Goal: Task Accomplishment & Management: Manage account settings

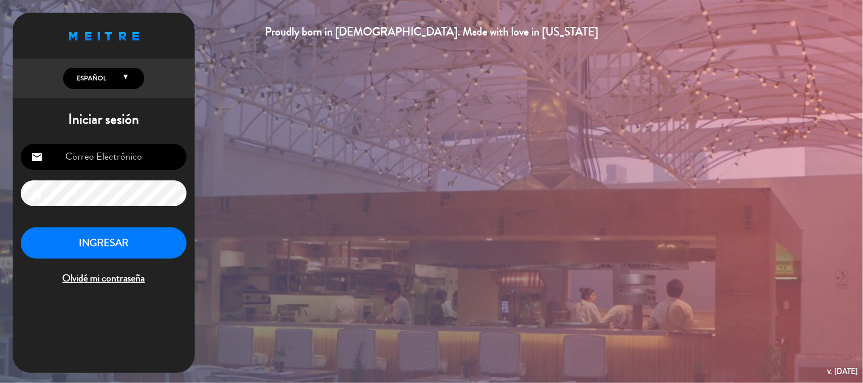
type input "[EMAIL_ADDRESS][DOMAIN_NAME]"
click at [87, 246] on button "INGRESAR" at bounding box center [104, 243] width 166 height 32
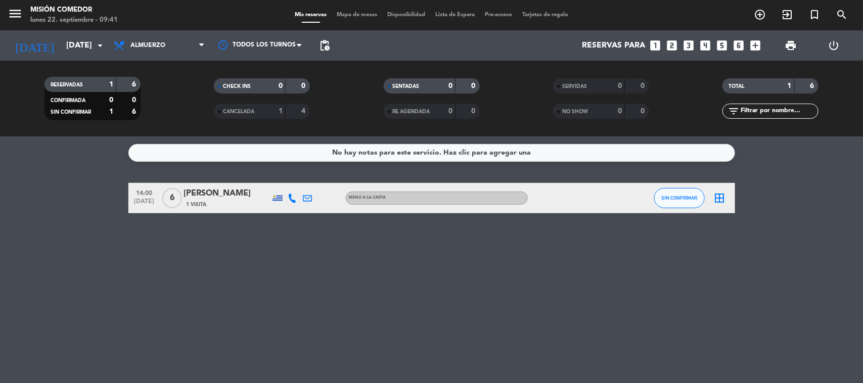
click at [329, 52] on span "pending_actions" at bounding box center [324, 45] width 20 height 20
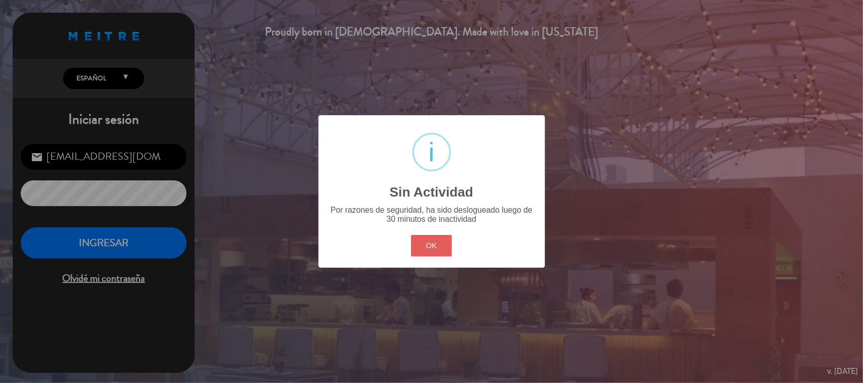
click at [443, 233] on div "OK Cancel" at bounding box center [430, 246] width 45 height 26
click at [439, 243] on button "OK" at bounding box center [431, 246] width 41 height 22
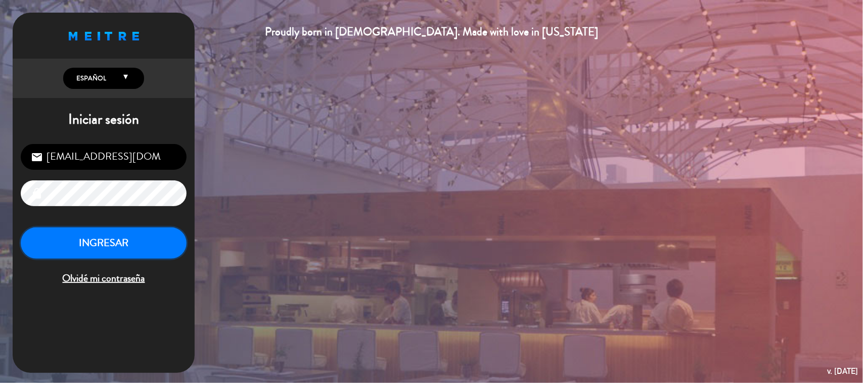
drag, startPoint x: 77, startPoint y: 248, endPoint x: 87, endPoint y: 254, distance: 11.4
click at [82, 252] on button "INGRESAR" at bounding box center [104, 243] width 166 height 32
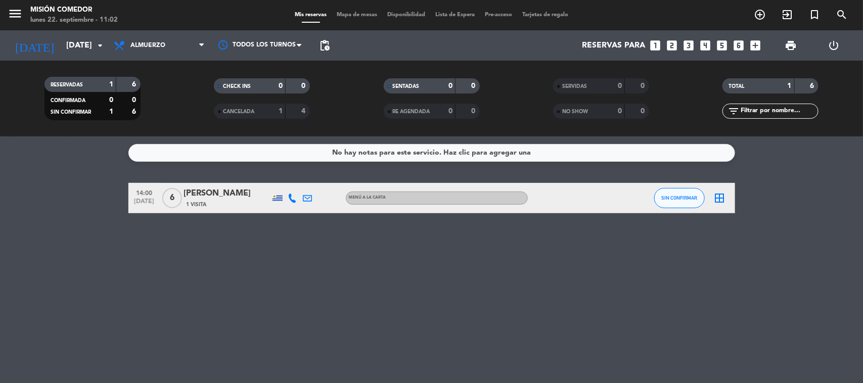
click at [282, 253] on div "No hay notas para este servicio. Haz clic para agregar una 14:00 [DATE] 6 [PERS…" at bounding box center [431, 259] width 863 height 247
click at [327, 44] on span "pending_actions" at bounding box center [324, 45] width 12 height 12
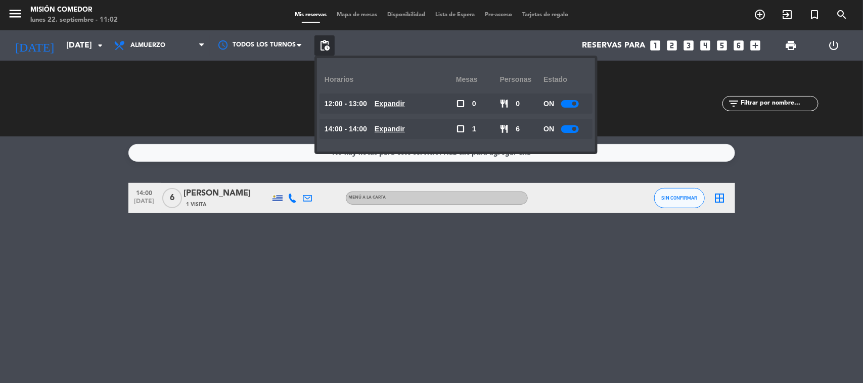
click at [327, 44] on span "pending_actions" at bounding box center [324, 45] width 12 height 12
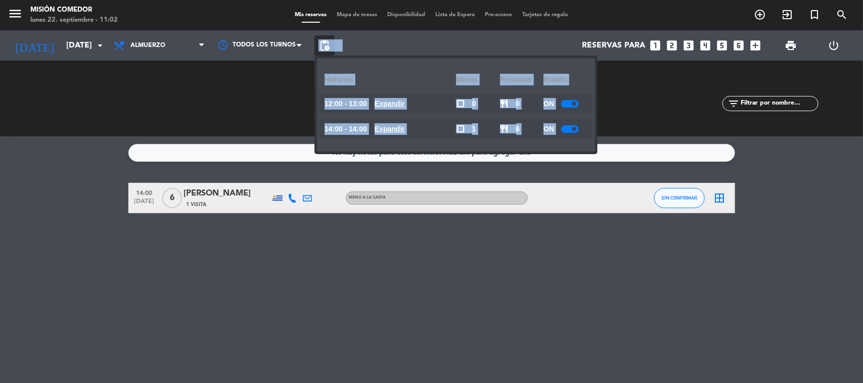
click at [327, 44] on span "pending_actions" at bounding box center [324, 45] width 12 height 12
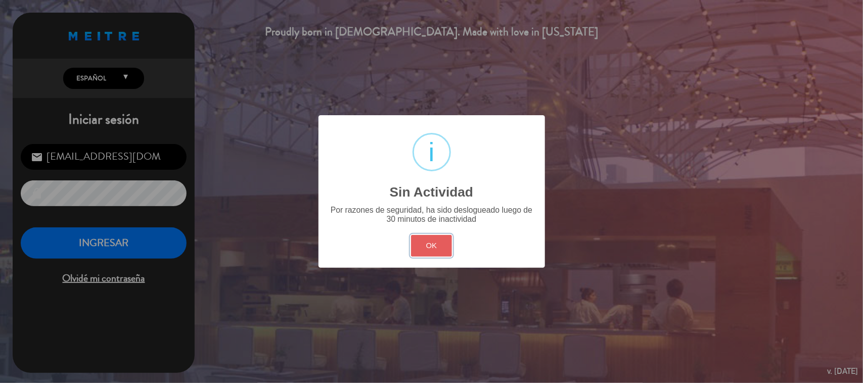
drag, startPoint x: 439, startPoint y: 241, endPoint x: 420, endPoint y: 240, distance: 18.2
click at [427, 242] on button "OK" at bounding box center [431, 246] width 41 height 22
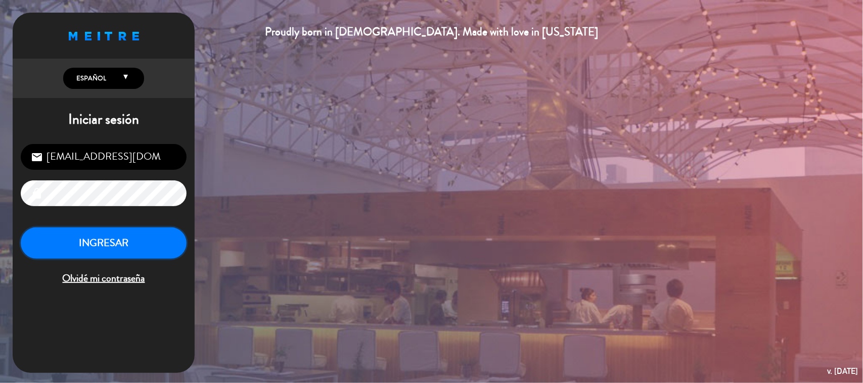
click at [145, 237] on button "INGRESAR" at bounding box center [104, 243] width 166 height 32
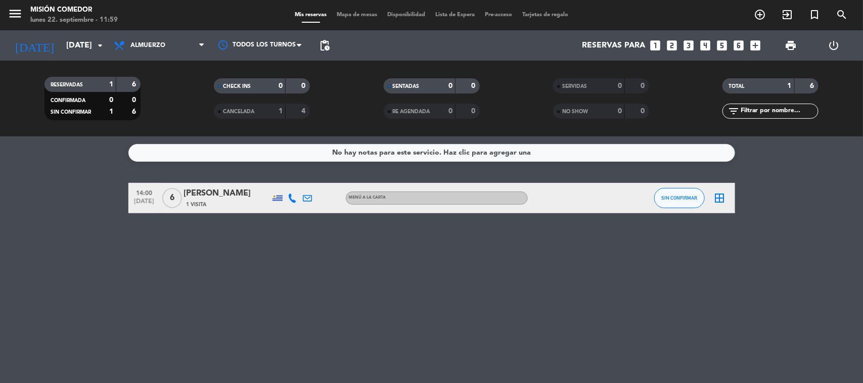
click at [676, 45] on icon "looks_two" at bounding box center [672, 45] width 13 height 13
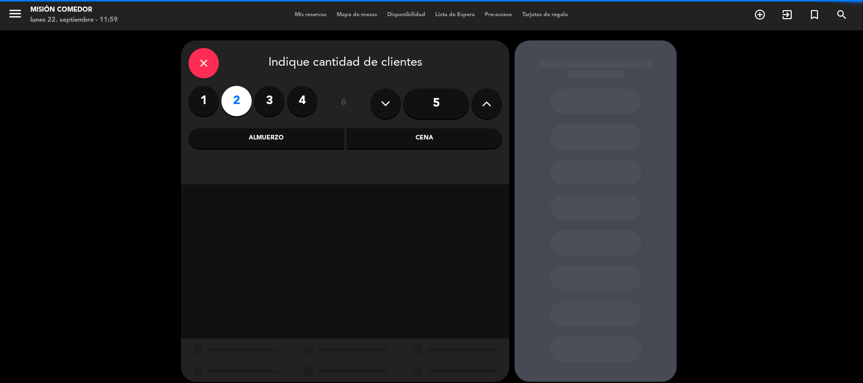
click at [289, 139] on div "Almuerzo" at bounding box center [266, 138] width 156 height 20
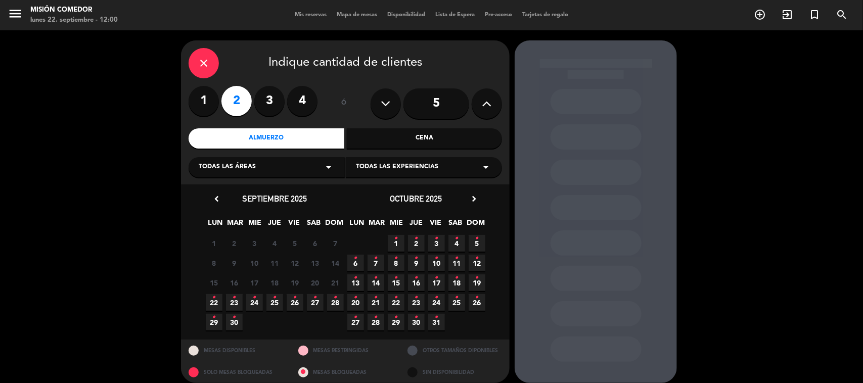
click at [207, 301] on div "22 • 23 • 24 • 25 • 26 • 27 • 28 •" at bounding box center [274, 303] width 141 height 20
click at [211, 305] on span "22 •" at bounding box center [214, 302] width 17 height 17
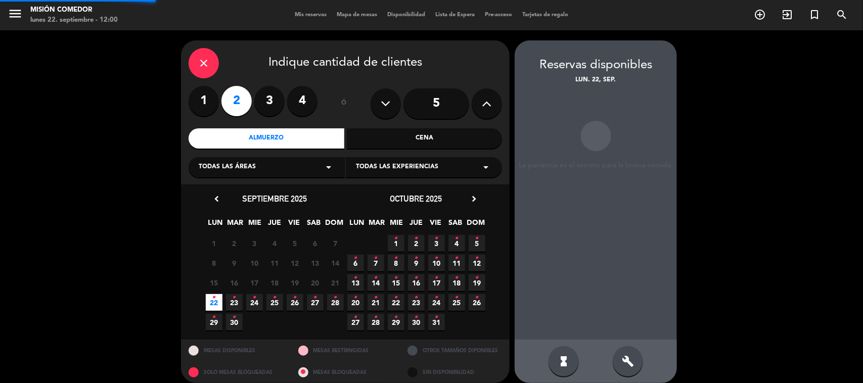
scroll to position [9, 0]
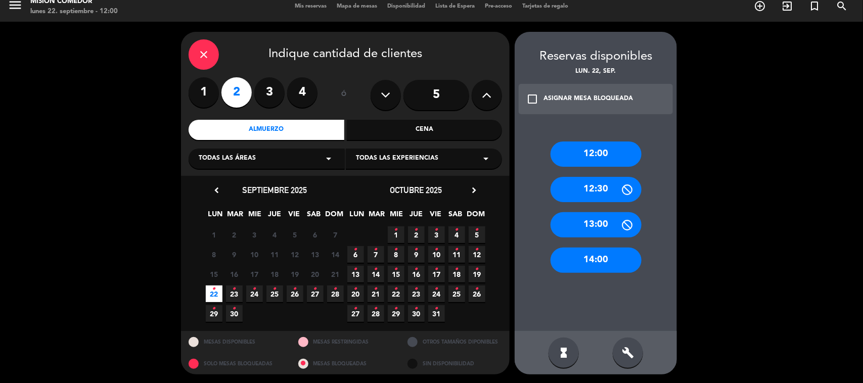
click at [602, 257] on div "14:00" at bounding box center [595, 260] width 91 height 25
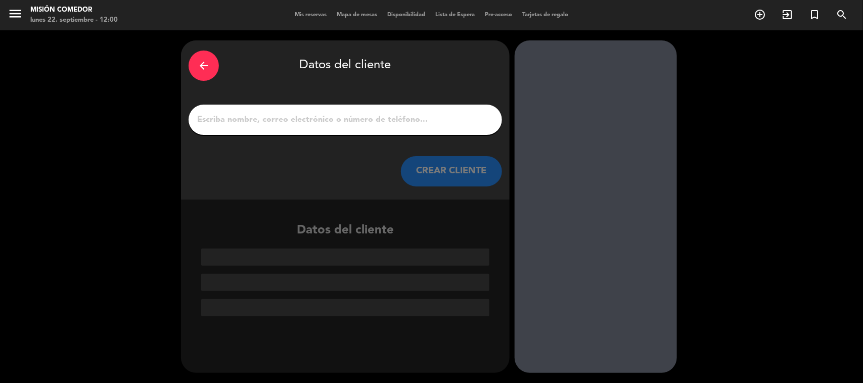
click at [294, 117] on input "1" at bounding box center [345, 120] width 298 height 14
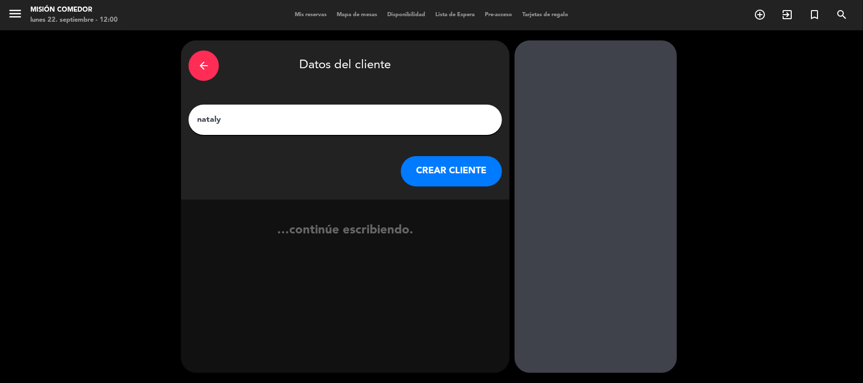
type input "nataly"
click at [486, 170] on button "CREAR CLIENTE" at bounding box center [451, 171] width 101 height 30
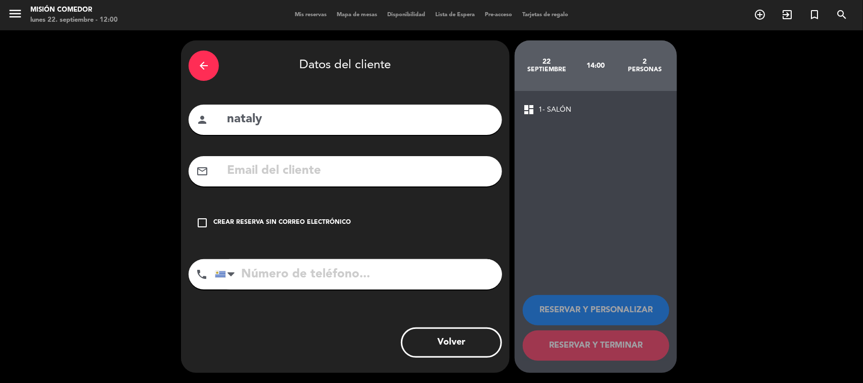
click at [253, 221] on div "Crear reserva sin correo electrónico" at bounding box center [281, 223] width 137 height 10
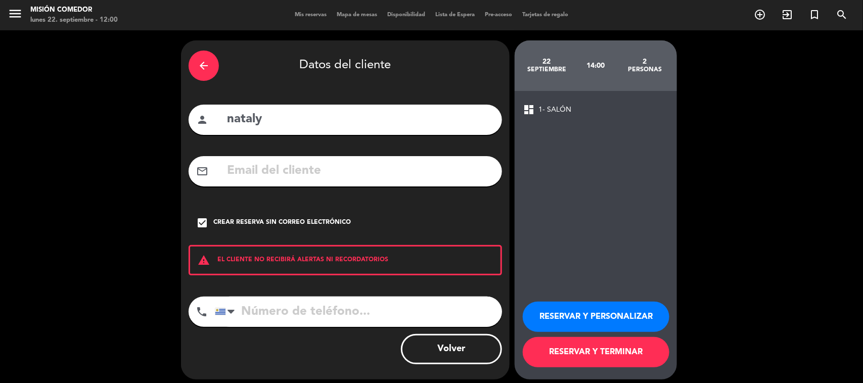
click at [585, 319] on button "RESERVAR Y PERSONALIZAR" at bounding box center [595, 317] width 147 height 30
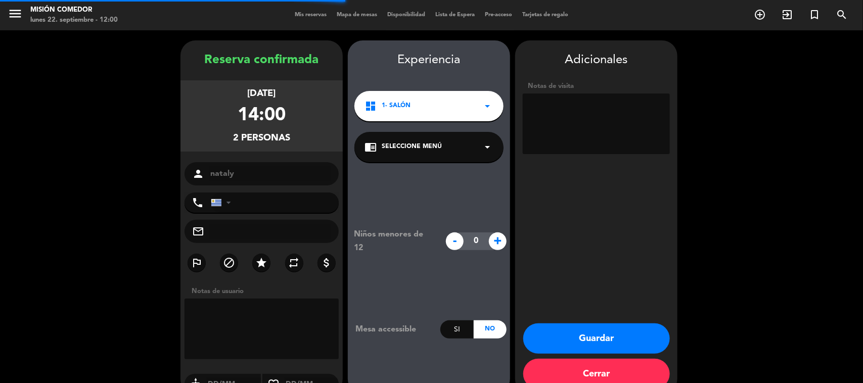
scroll to position [21, 0]
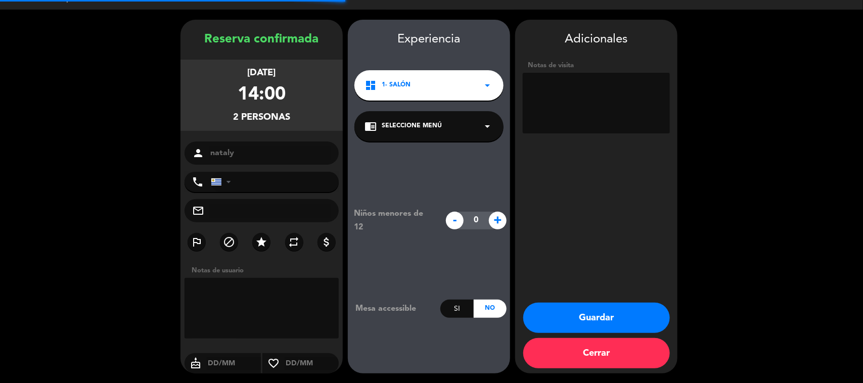
click at [567, 120] on textarea at bounding box center [595, 103] width 147 height 61
type textarea "llega 15:30"
click at [626, 311] on button "Guardar" at bounding box center [596, 318] width 147 height 30
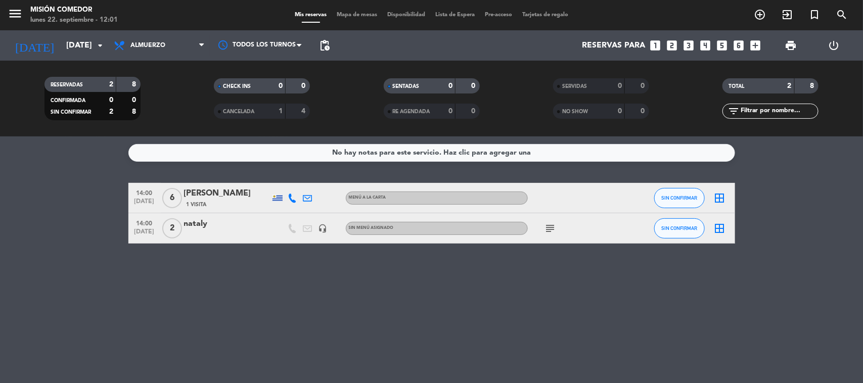
drag, startPoint x: 461, startPoint y: 142, endPoint x: 339, endPoint y: 300, distance: 199.5
click at [340, 302] on div "No hay notas para este servicio. Haz clic para agregar una 14:00 [DATE] 6 [PERS…" at bounding box center [431, 259] width 863 height 247
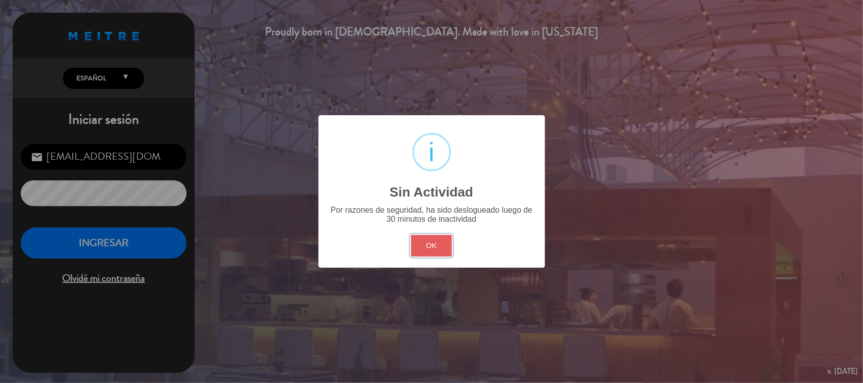
click at [424, 248] on button "OK" at bounding box center [431, 246] width 41 height 22
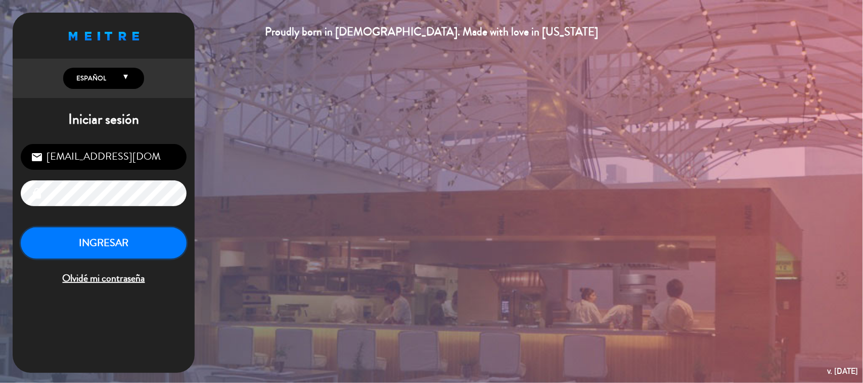
click at [93, 238] on button "INGRESAR" at bounding box center [104, 243] width 166 height 32
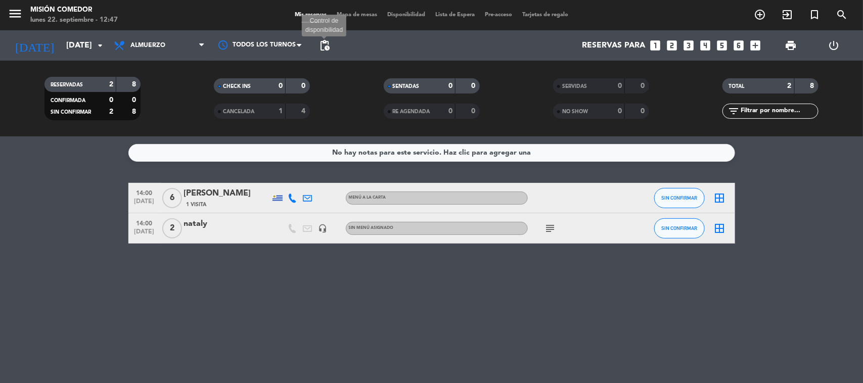
click at [320, 40] on span "pending_actions" at bounding box center [324, 45] width 12 height 12
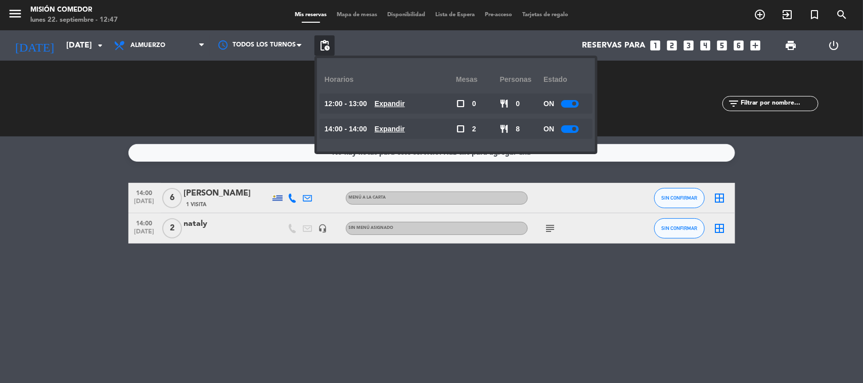
click at [567, 100] on div at bounding box center [570, 104] width 18 height 8
click at [564, 130] on div at bounding box center [570, 129] width 18 height 8
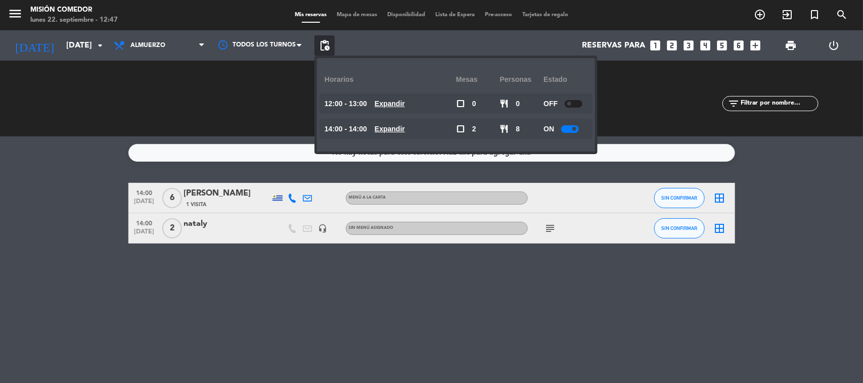
drag, startPoint x: 564, startPoint y: 130, endPoint x: 569, endPoint y: 124, distance: 7.6
click at [569, 124] on div "ON" at bounding box center [565, 129] width 44 height 20
click at [568, 124] on div "ON" at bounding box center [565, 129] width 44 height 20
click at [567, 127] on div at bounding box center [570, 129] width 18 height 8
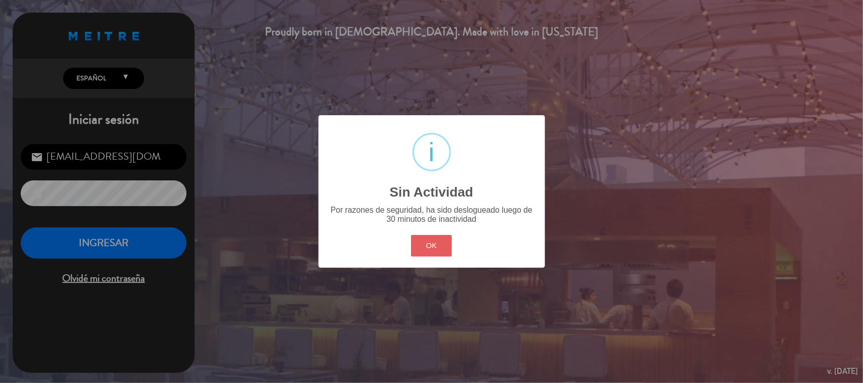
drag, startPoint x: 434, startPoint y: 231, endPoint x: 435, endPoint y: 243, distance: 12.2
click at [435, 241] on div "? ! i Sin Actividad × Por razones de seguridad, ha sido deslogueado luego de 30…" at bounding box center [431, 191] width 226 height 153
click at [435, 243] on button "OK" at bounding box center [431, 246] width 41 height 22
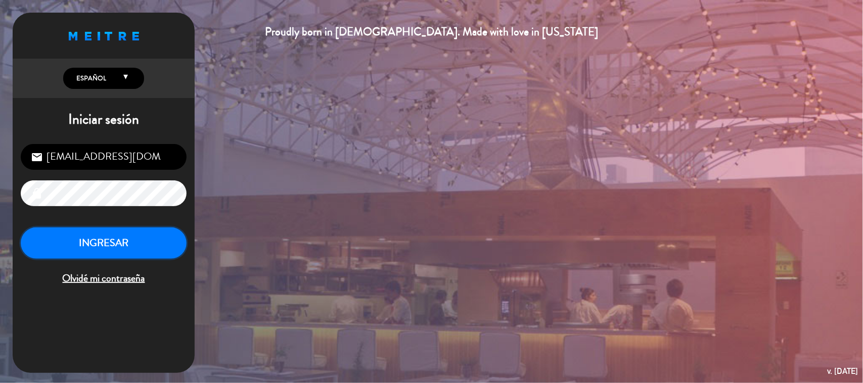
click at [152, 246] on button "INGRESAR" at bounding box center [104, 243] width 166 height 32
